Goal: Transaction & Acquisition: Purchase product/service

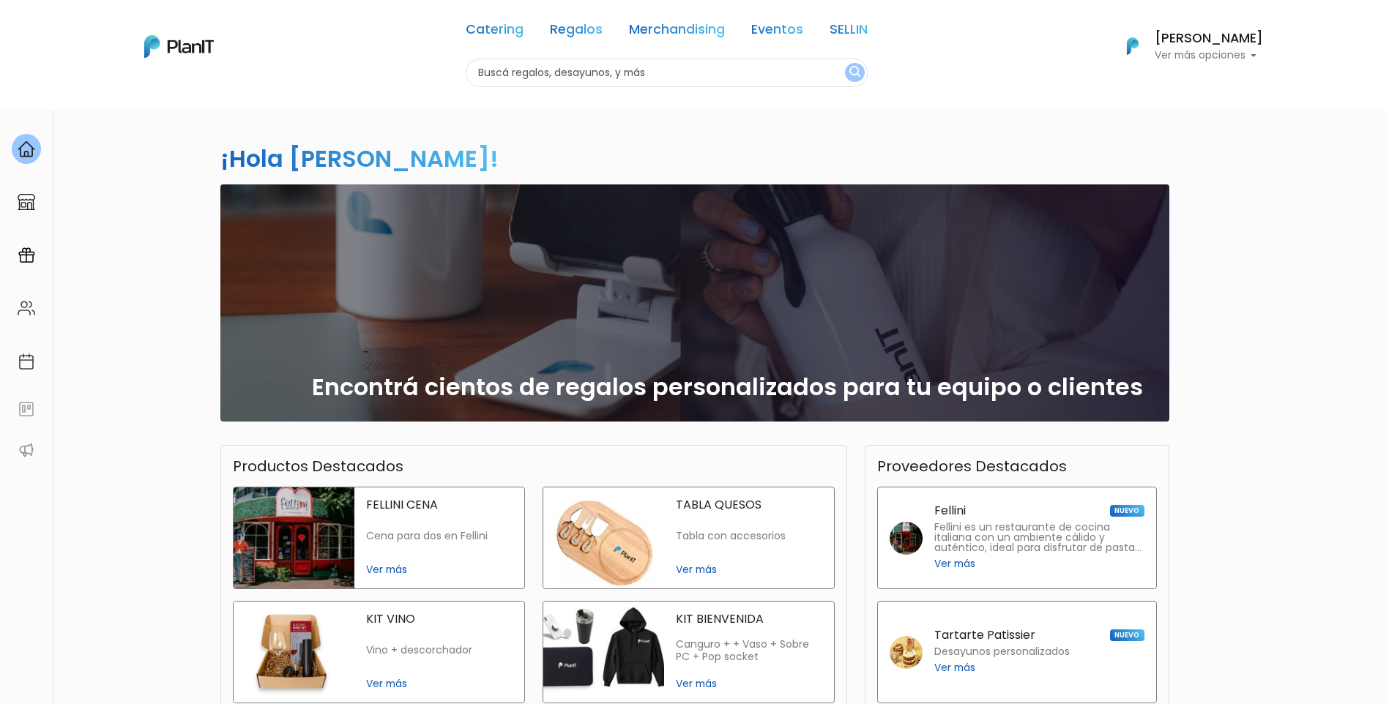
click at [1230, 35] on h6 "[PERSON_NAME]" at bounding box center [1208, 38] width 108 height 13
click at [1211, 78] on link "Mis Compras" at bounding box center [1197, 86] width 130 height 29
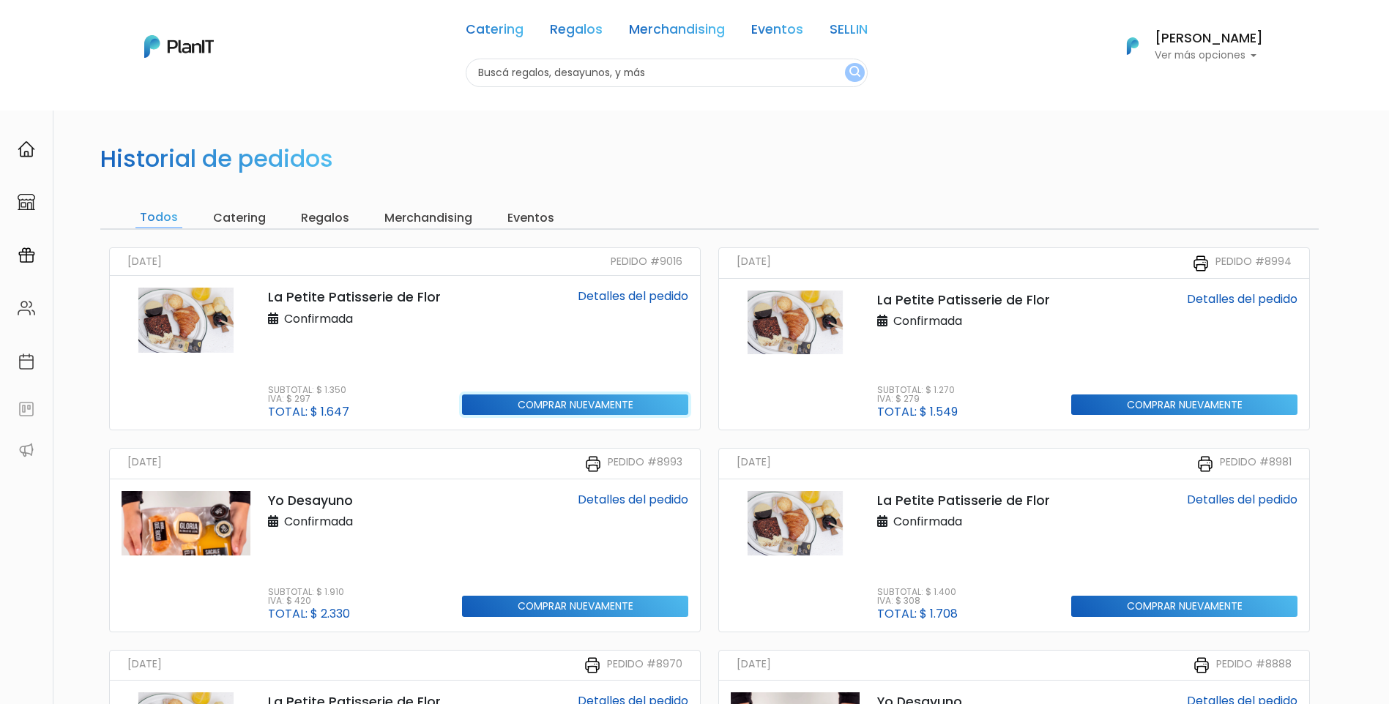
click at [612, 401] on input "Comprar nuevamente" at bounding box center [575, 405] width 226 height 21
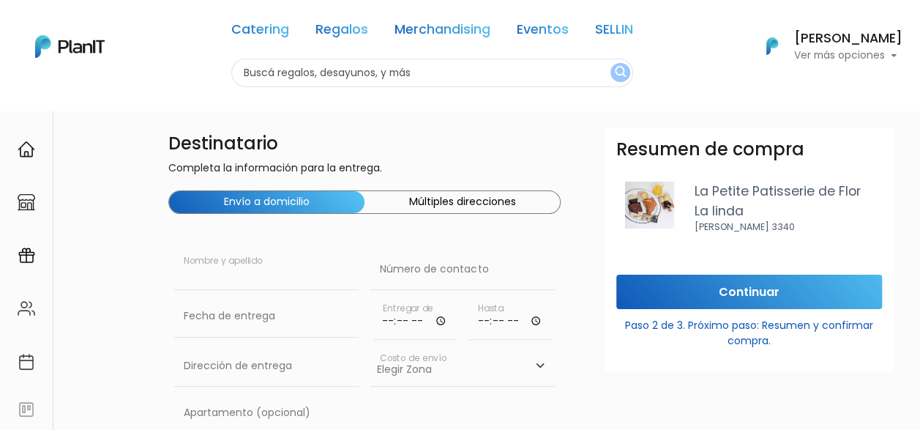
click at [238, 280] on input "text" at bounding box center [266, 269] width 184 height 41
type input "Sebastian Villero"
paste input "092 617 827"
type input "092 617 827"
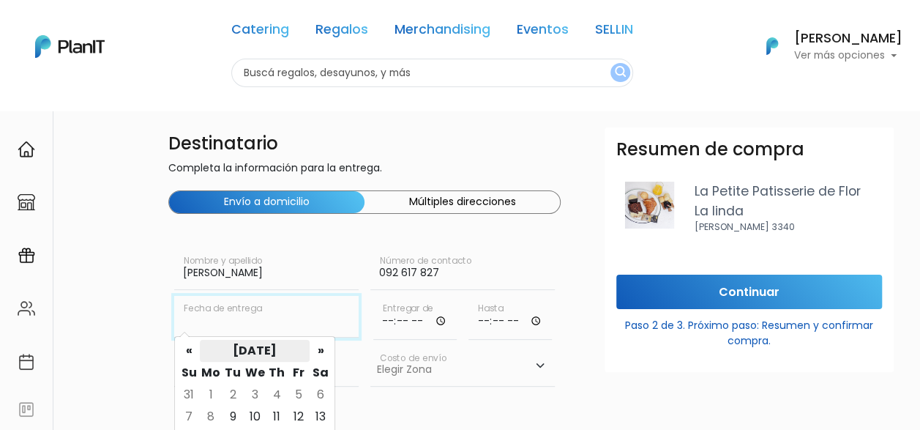
scroll to position [73, 0]
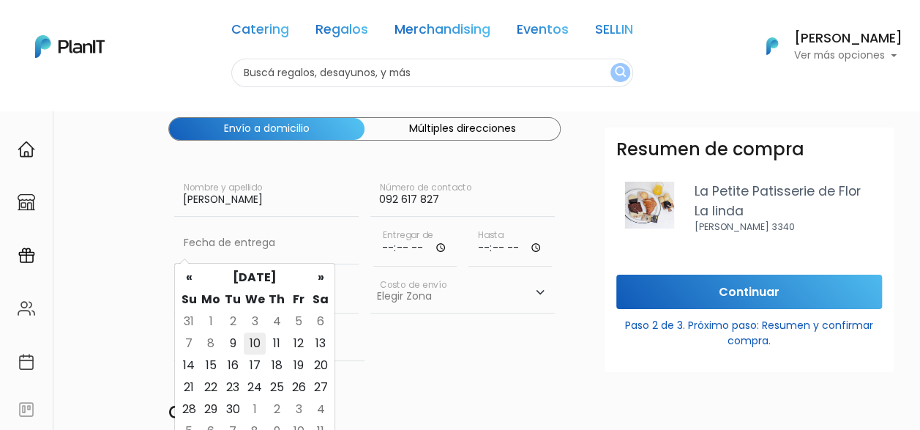
click at [253, 341] on td "10" at bounding box center [255, 343] width 22 height 22
type input "10/09/2025"
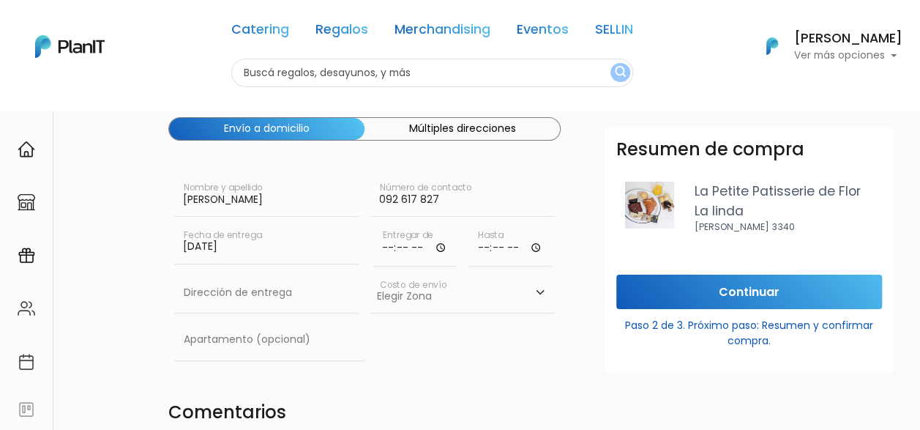
click at [406, 248] on input "time" at bounding box center [414, 245] width 83 height 44
click at [437, 247] on input "time" at bounding box center [414, 245] width 83 height 44
type input "08:00"
click at [536, 250] on input "time" at bounding box center [509, 245] width 83 height 44
type input "10:00"
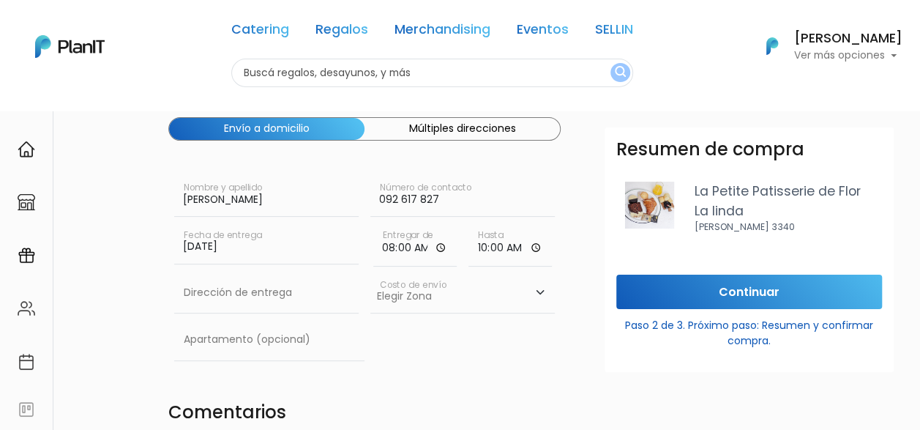
click at [303, 312] on input "text" at bounding box center [266, 292] width 184 height 41
click at [226, 302] on input "text" at bounding box center [266, 292] width 184 height 41
paste input "Solano Garcia 2425 ap 401"
type input "Solano Garcia 2425 ap 401"
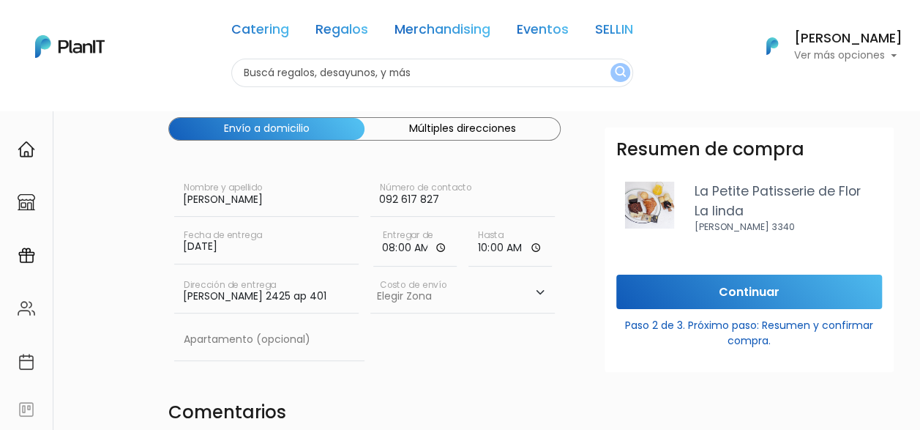
click at [446, 297] on select "Elegir Zona Zona américa- $600 Montevideo- $250" at bounding box center [462, 292] width 184 height 41
select select "10"
click at [370, 272] on select "Elegir Zona Zona américa- $600 Montevideo- $250" at bounding box center [462, 292] width 184 height 41
click at [308, 341] on input "text" at bounding box center [269, 339] width 190 height 41
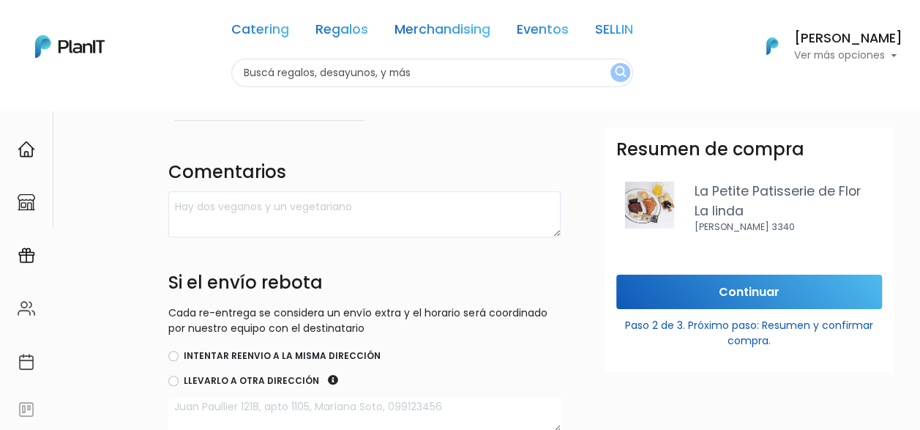
scroll to position [366, 0]
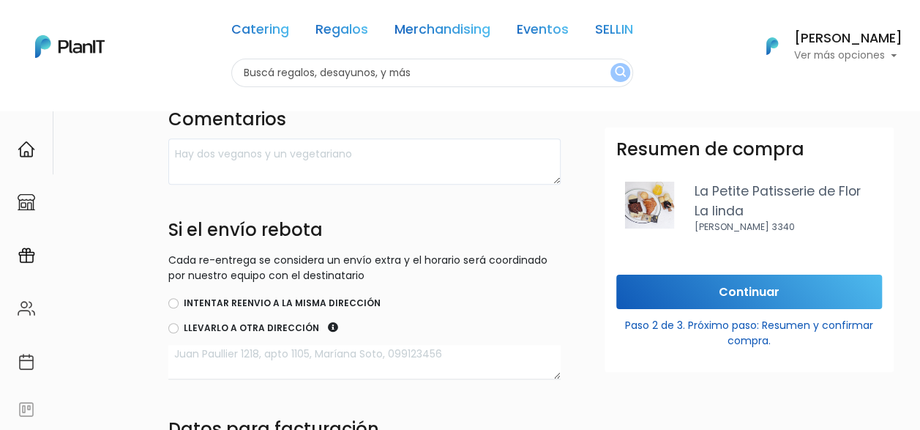
type input "401"
click at [211, 297] on label "Intentar reenvio a la misma dirección" at bounding box center [282, 302] width 197 height 13
click at [179, 298] on input "Intentar reenvio a la misma dirección" at bounding box center [173, 303] width 10 height 10
radio input "true"
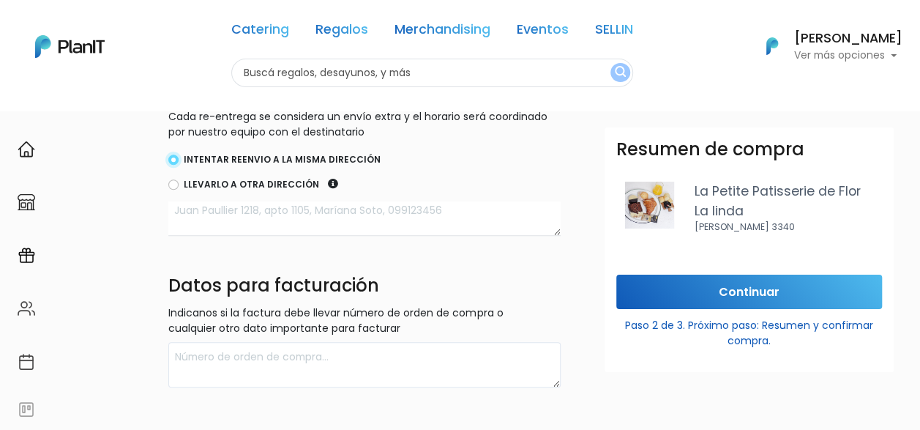
scroll to position [512, 0]
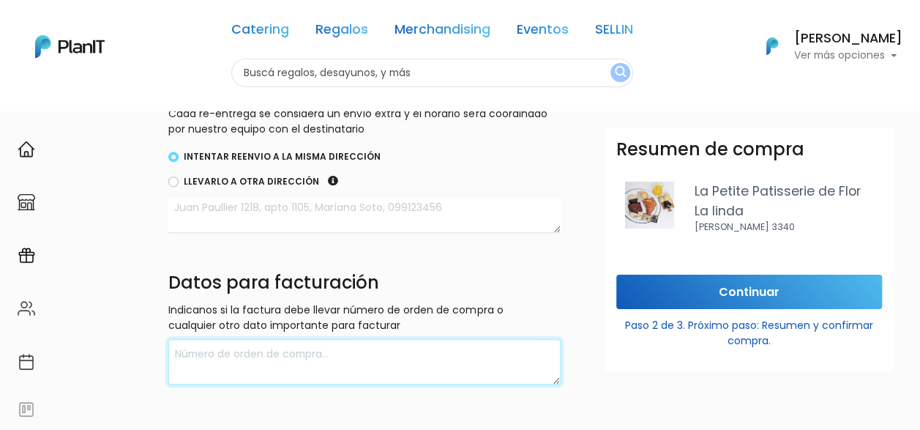
click at [251, 359] on textarea at bounding box center [364, 362] width 392 height 46
type textarea "Sebastián Villero"
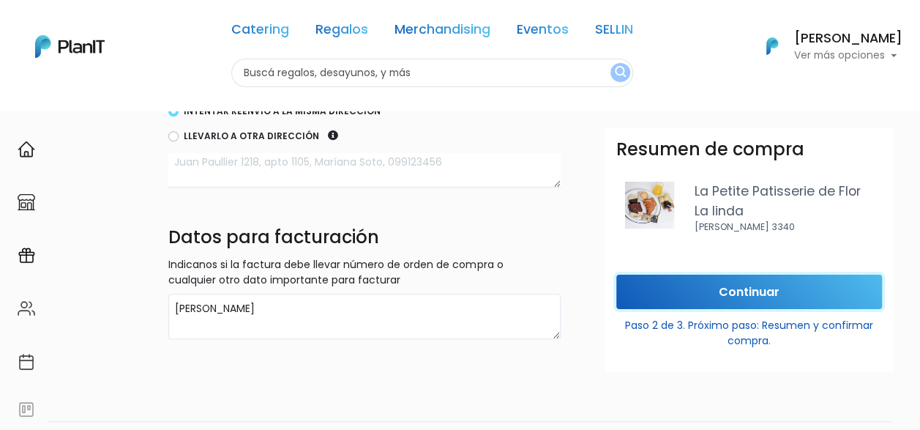
scroll to position [599, 0]
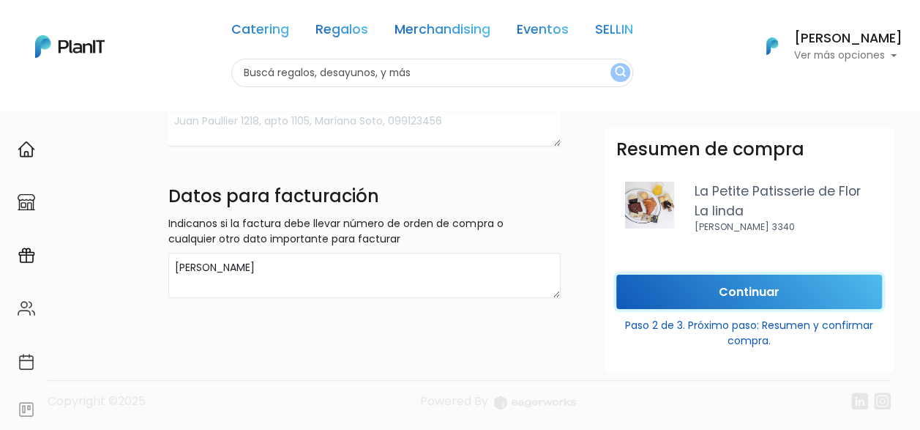
click at [739, 291] on input "Continuar" at bounding box center [749, 291] width 266 height 34
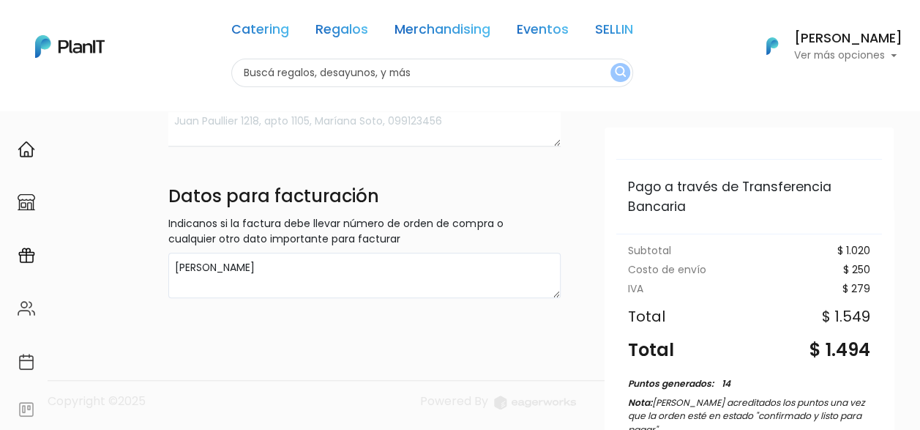
scroll to position [228, 0]
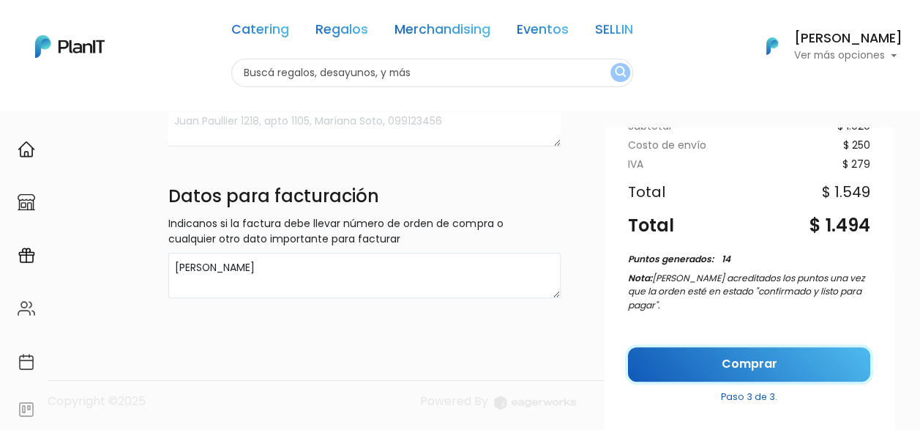
click at [692, 358] on link "Comprar" at bounding box center [749, 364] width 242 height 34
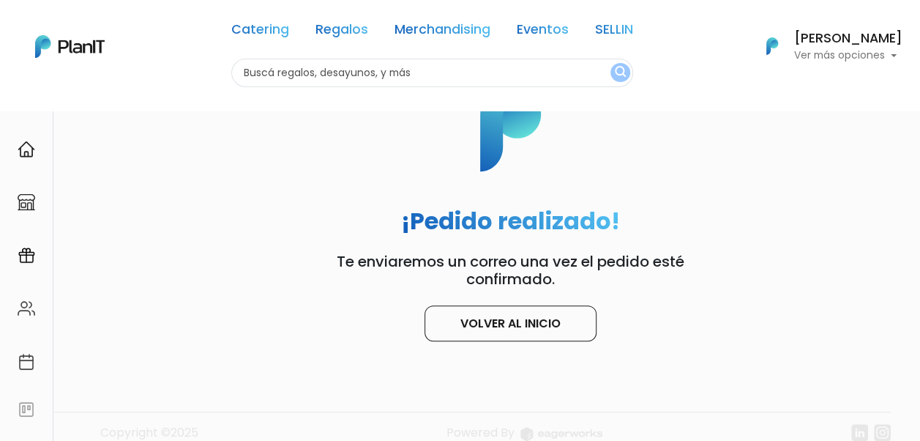
scroll to position [111, 0]
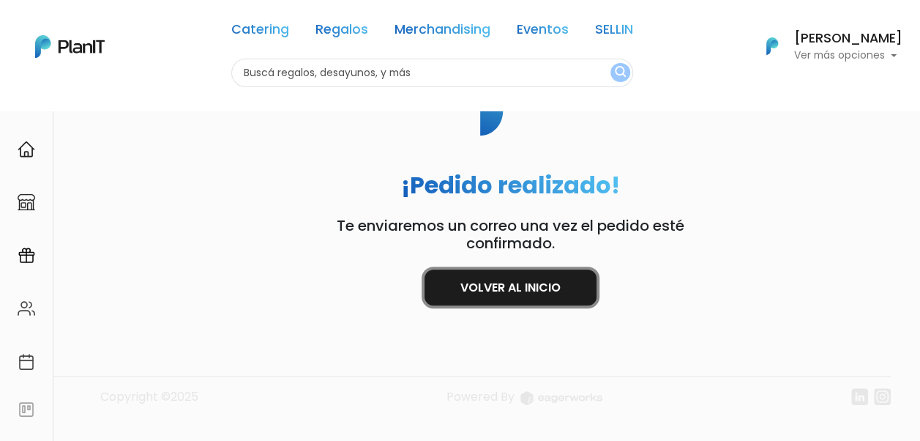
click at [519, 299] on link "Volver al inicio" at bounding box center [511, 287] width 172 height 36
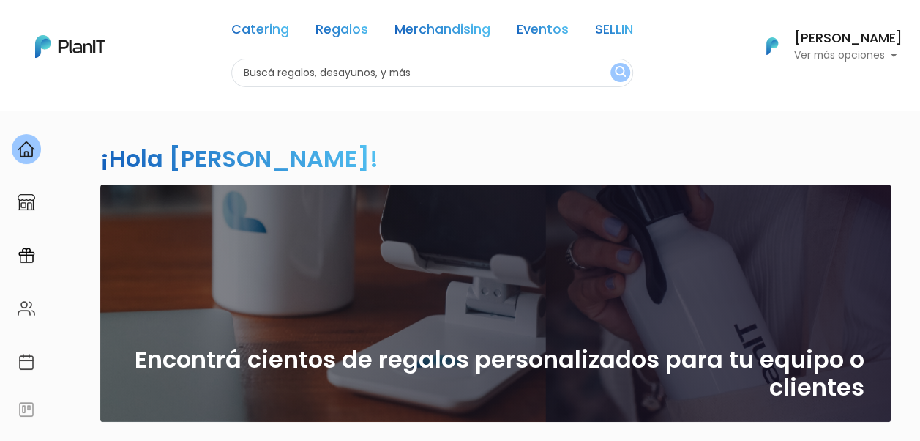
click at [856, 45] on h6 "[PERSON_NAME]" at bounding box center [848, 38] width 108 height 13
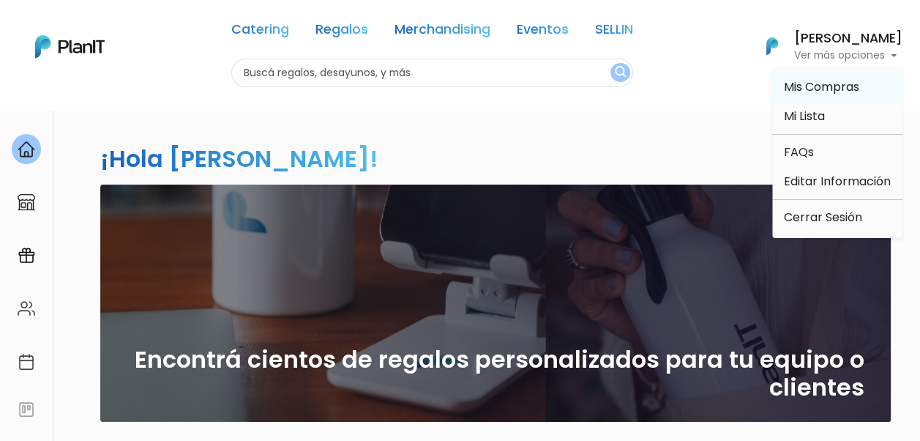
click at [846, 86] on span "Mis Compras" at bounding box center [821, 86] width 75 height 17
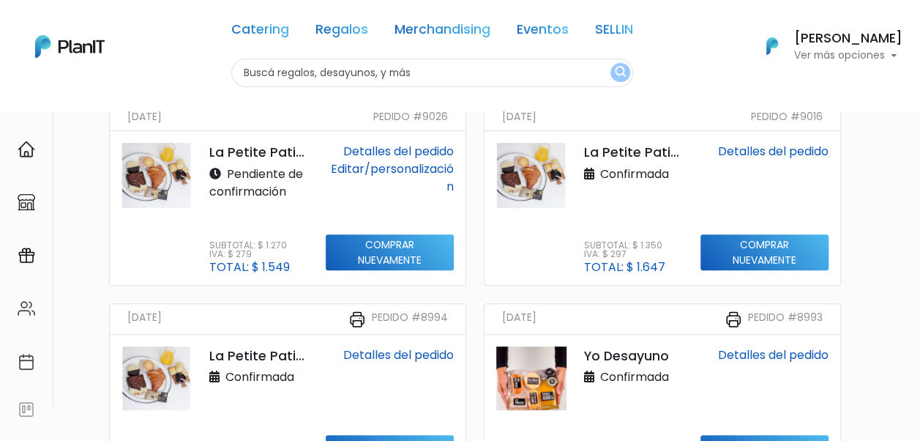
scroll to position [146, 0]
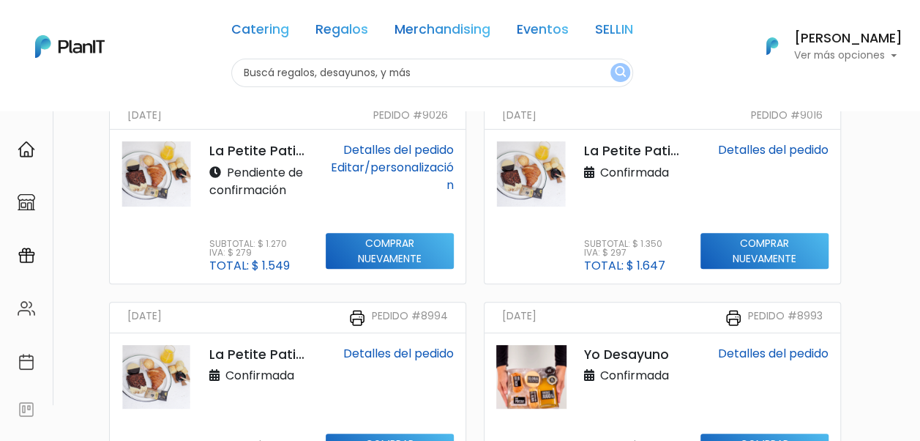
click at [420, 152] on link "Detalles del pedido" at bounding box center [398, 149] width 111 height 17
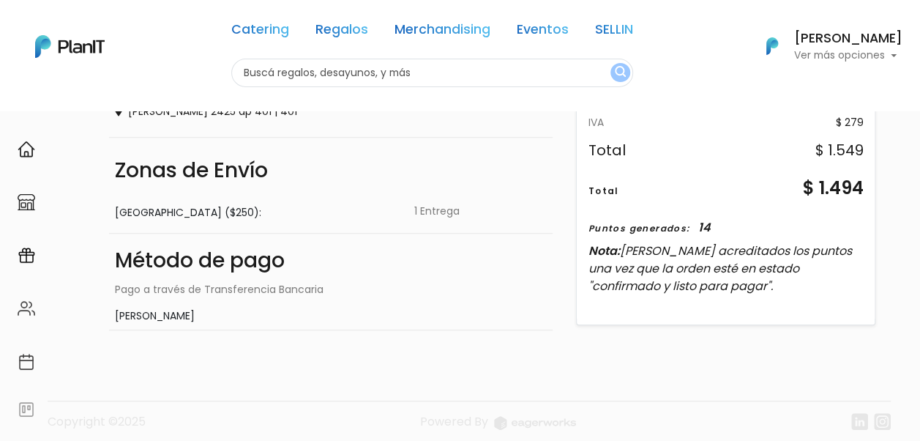
scroll to position [471, 0]
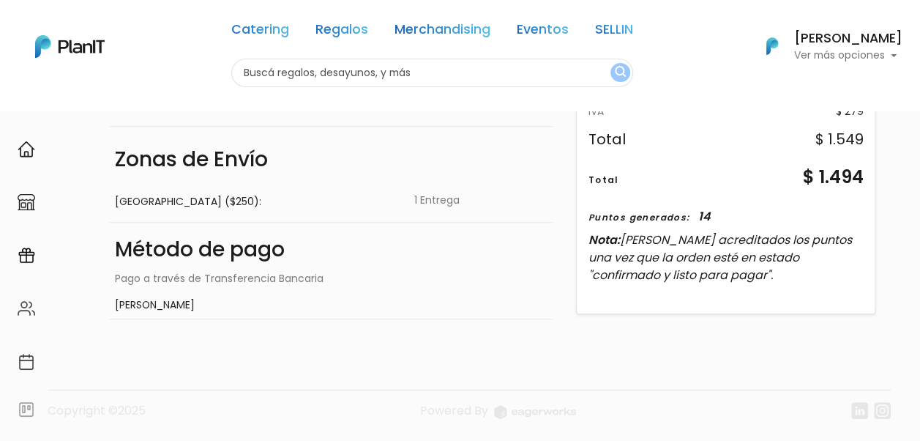
click at [171, 295] on div "Método de pago Pago a través de Transferencia Bancaria Sebastián Villero" at bounding box center [331, 271] width 444 height 97
click at [436, 190] on div "Zonas de Envío Montevideo ($250): 1 Entrega" at bounding box center [331, 174] width 444 height 97
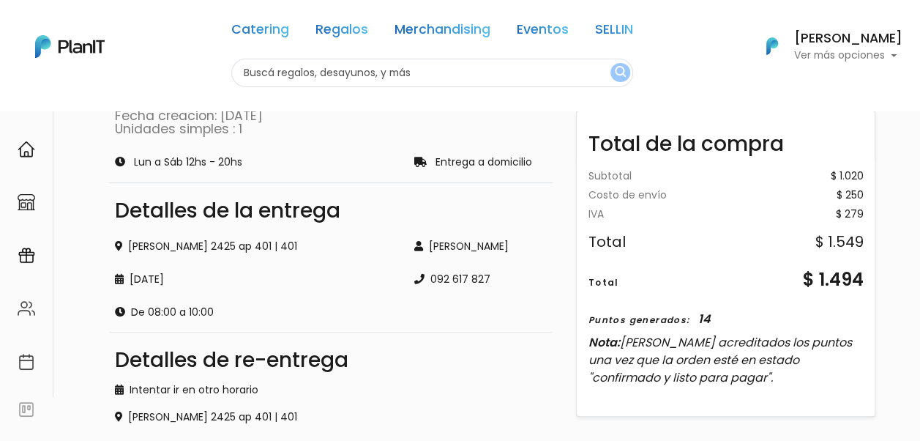
scroll to position [0, 0]
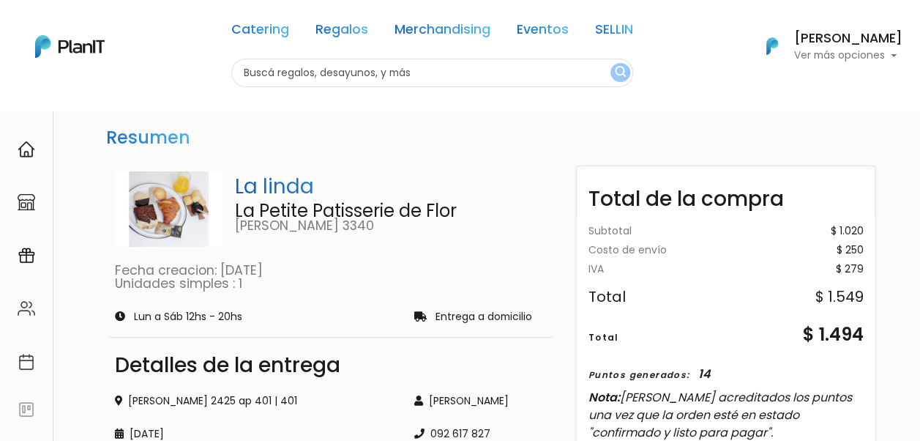
click at [539, 355] on div "Detalles de la entrega" at bounding box center [331, 365] width 432 height 20
click at [876, 51] on p "Ver más opciones" at bounding box center [848, 56] width 108 height 10
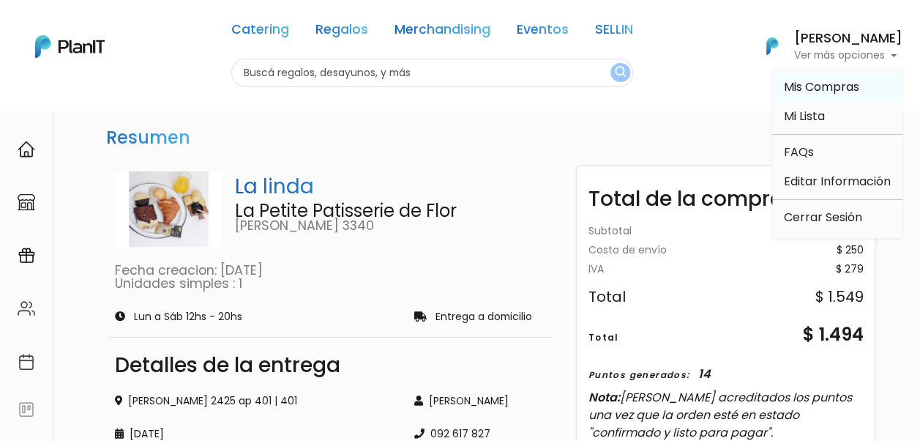
click at [832, 87] on span "Mis Compras" at bounding box center [821, 86] width 75 height 17
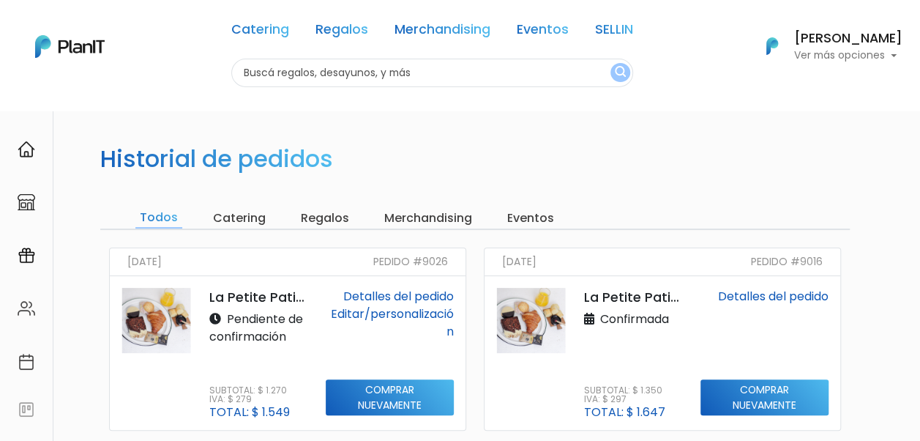
scroll to position [146, 0]
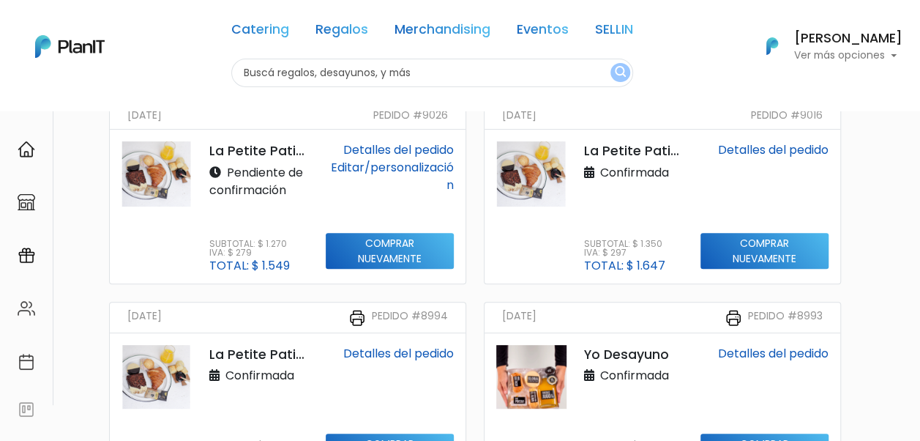
click at [388, 149] on link "Detalles del pedido" at bounding box center [398, 149] width 111 height 17
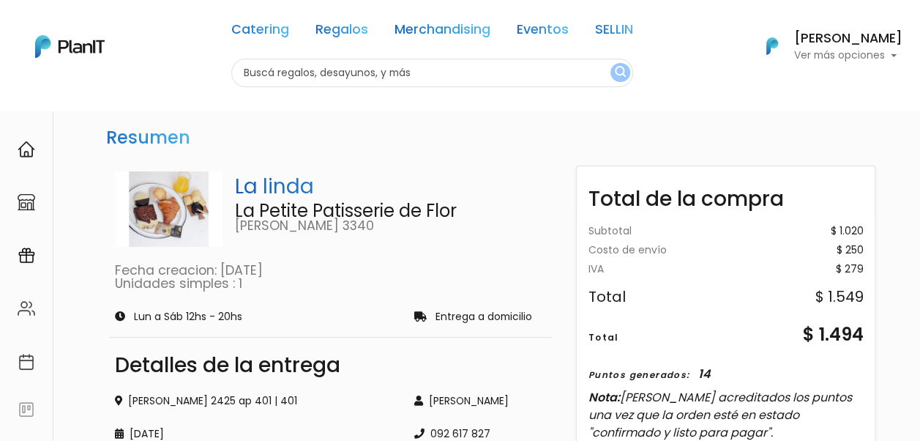
click at [856, 51] on p "Ver más opciones" at bounding box center [848, 56] width 108 height 10
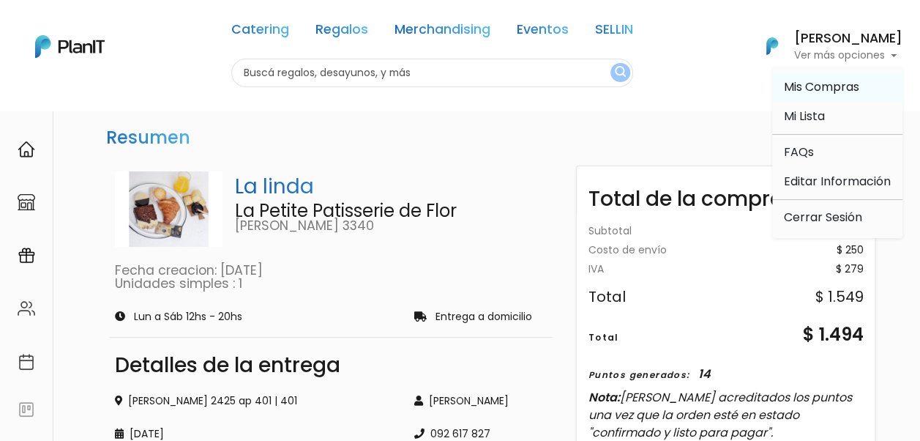
click at [848, 86] on span "Mis Compras" at bounding box center [821, 86] width 75 height 17
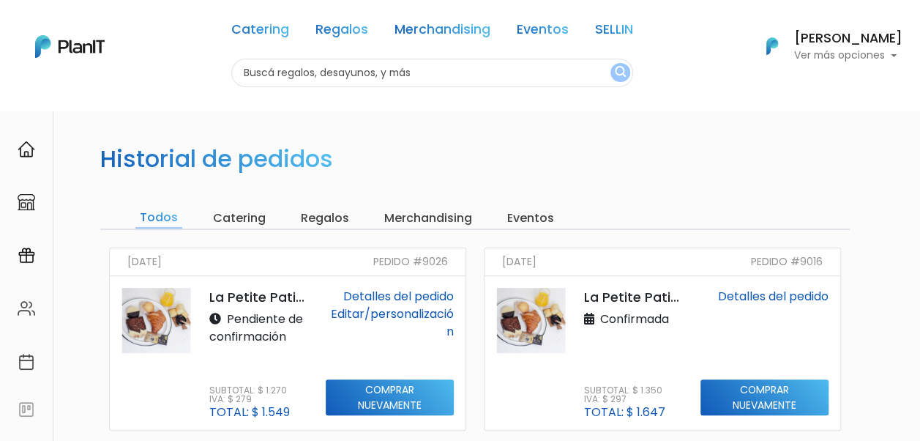
click at [373, 313] on link "Editar/personalización" at bounding box center [392, 322] width 123 height 34
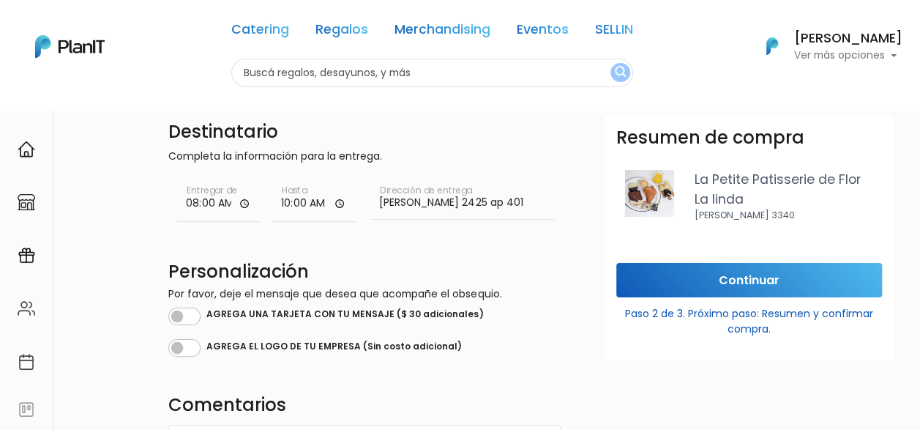
click at [239, 205] on input "08:00" at bounding box center [218, 201] width 83 height 44
click at [576, 155] on form "Destinatario Completa la información para la entrega. 08:00 Entregar de 10:00 H…" at bounding box center [578, 393] width 820 height 554
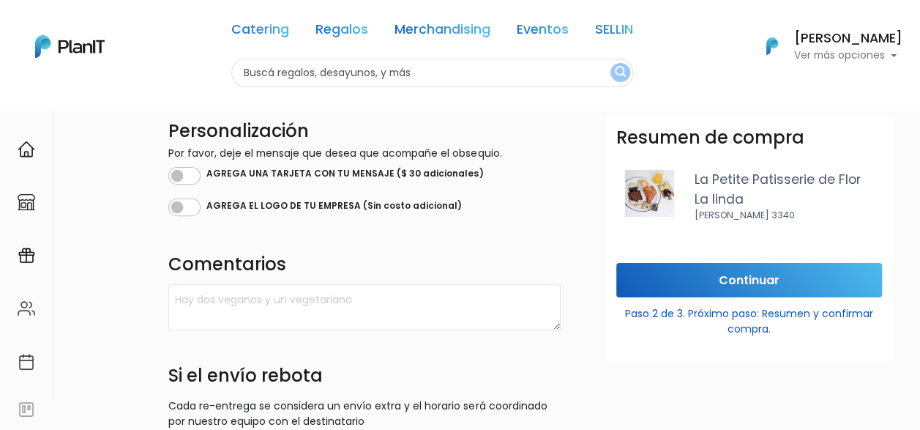
scroll to position [7, 0]
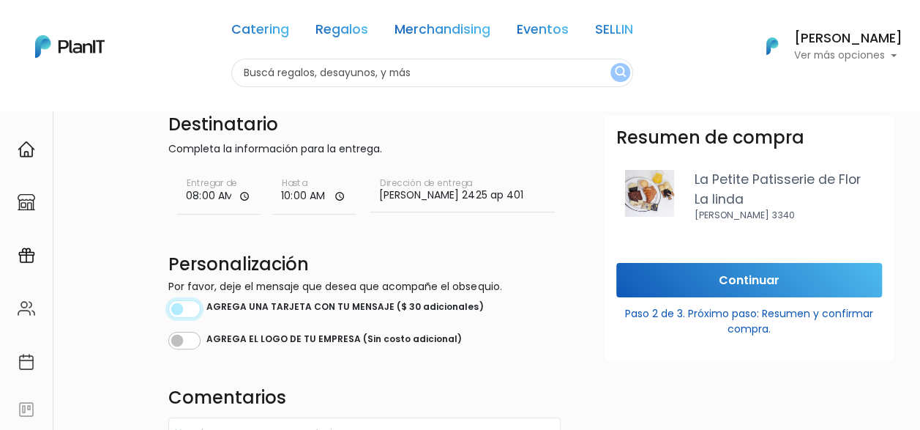
click at [190, 307] on input "checkbox" at bounding box center [184, 309] width 32 height 18
checkbox input "true"
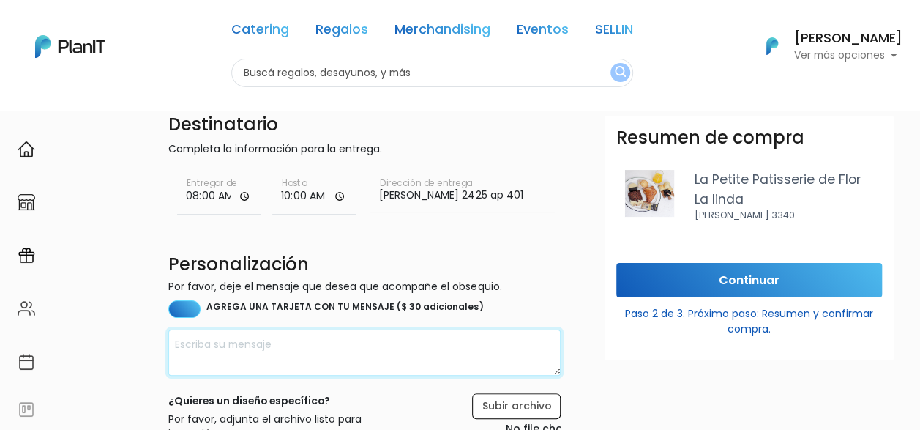
click at [237, 346] on textarea at bounding box center [364, 352] width 392 height 46
click at [176, 343] on textarea "Muy feliz cumple, [PERSON_NAME]!" at bounding box center [364, 352] width 392 height 46
click at [422, 348] on textarea "¡Muy feliz cumple, [PERSON_NAME]!" at bounding box center [364, 352] width 392 height 46
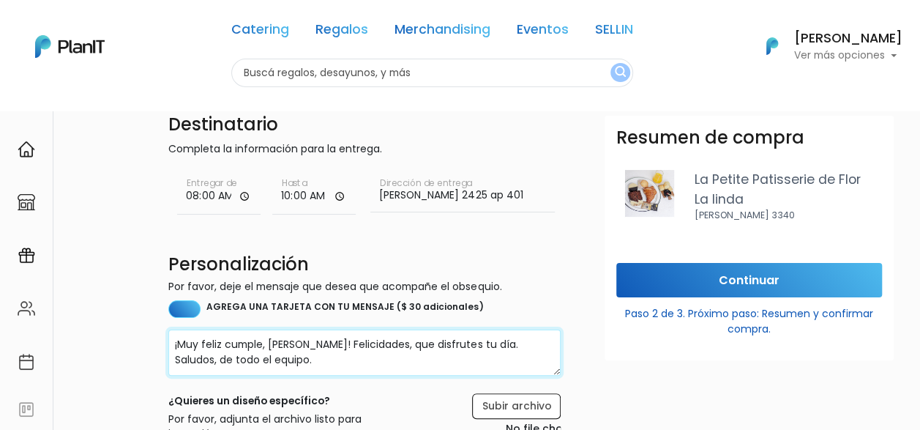
click at [477, 343] on textarea "¡Muy feliz cumple, [PERSON_NAME]! Felicidades, que disfrutes tu día. Saludos, d…" at bounding box center [364, 352] width 392 height 46
click at [341, 362] on textarea "¡Muy feliz cumple, [PERSON_NAME]! Felicidades, que disfrutes tu dia. Saludos, d…" at bounding box center [364, 352] width 392 height 46
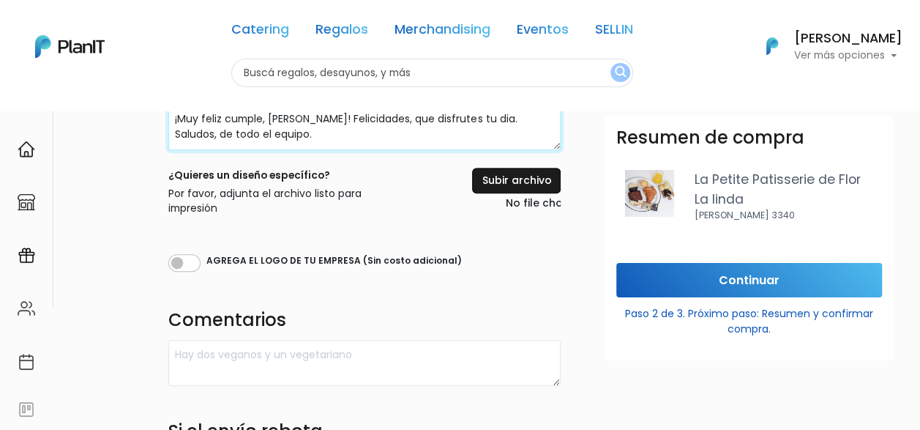
scroll to position [154, 0]
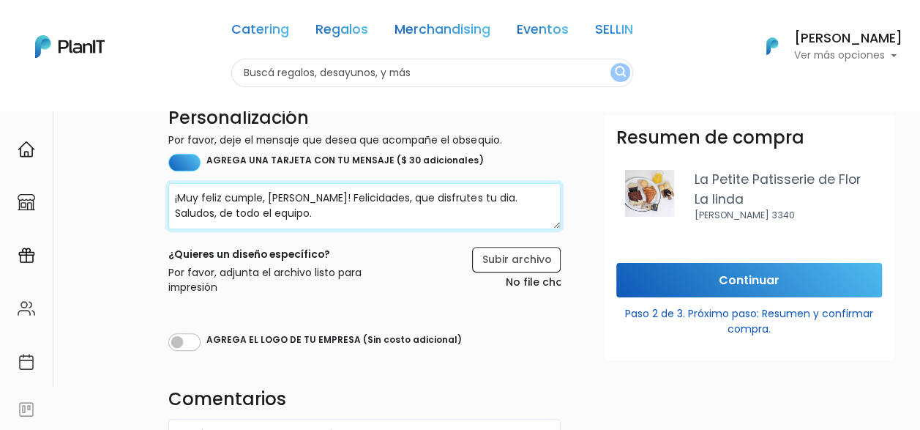
type textarea "¡Muy feliz cumple, [PERSON_NAME]! Felicidades, que disfrutes tu dia. Saludos, d…"
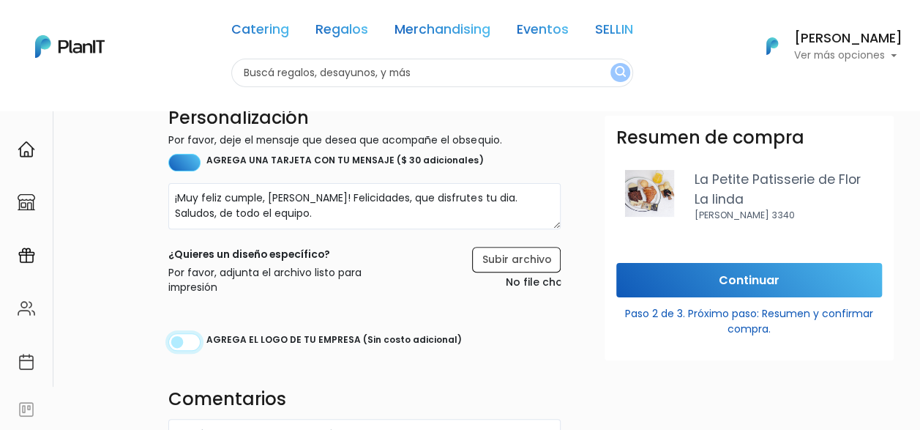
click at [187, 337] on input "checkbox" at bounding box center [184, 342] width 32 height 18
checkbox input "true"
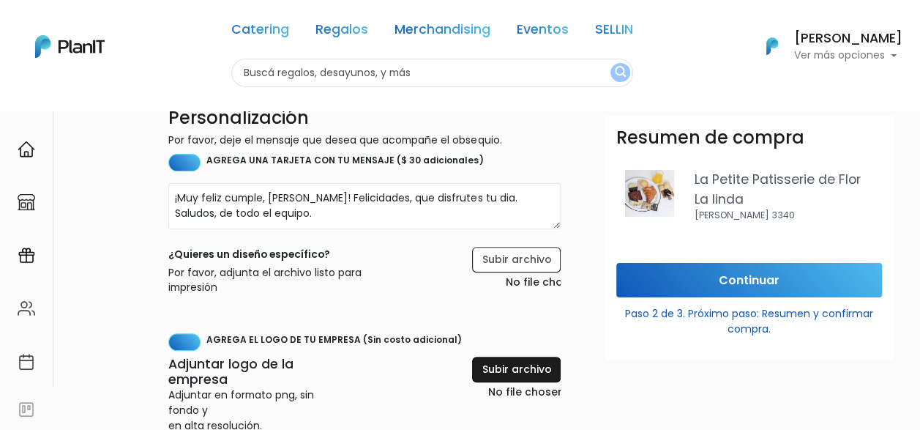
click at [507, 368] on input "file" at bounding box center [485, 378] width 149 height 45
type input "C:\fakepath\Logo principal F1RST.png"
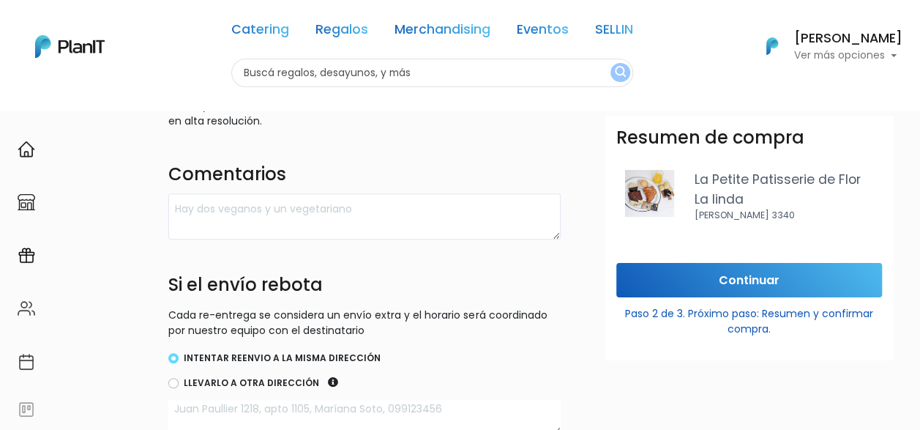
scroll to position [593, 0]
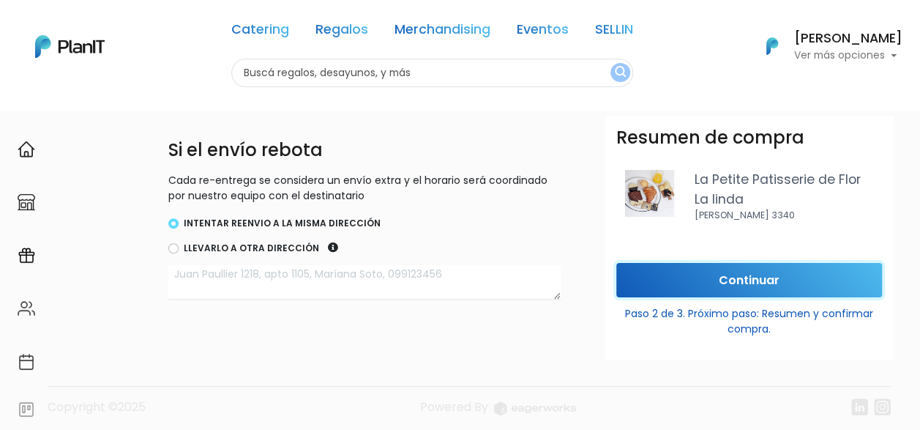
click at [754, 281] on input "Continuar" at bounding box center [749, 280] width 266 height 34
